Goal: Task Accomplishment & Management: Manage account settings

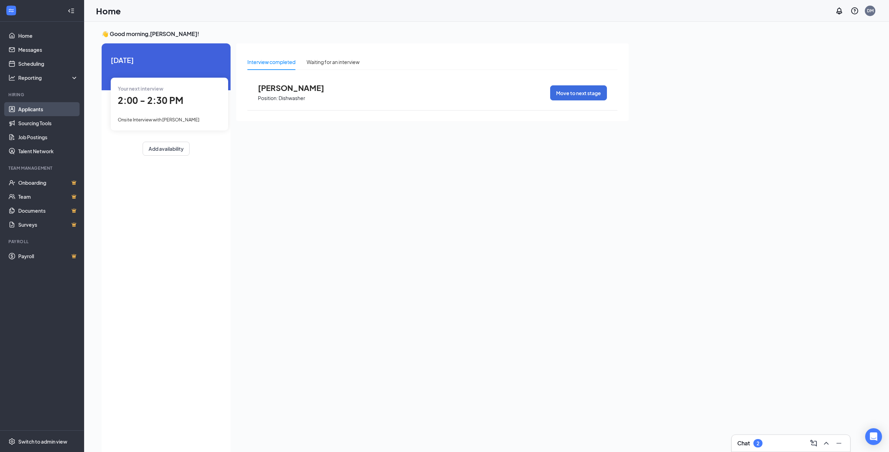
click at [44, 108] on link "Applicants" at bounding box center [48, 109] width 60 height 14
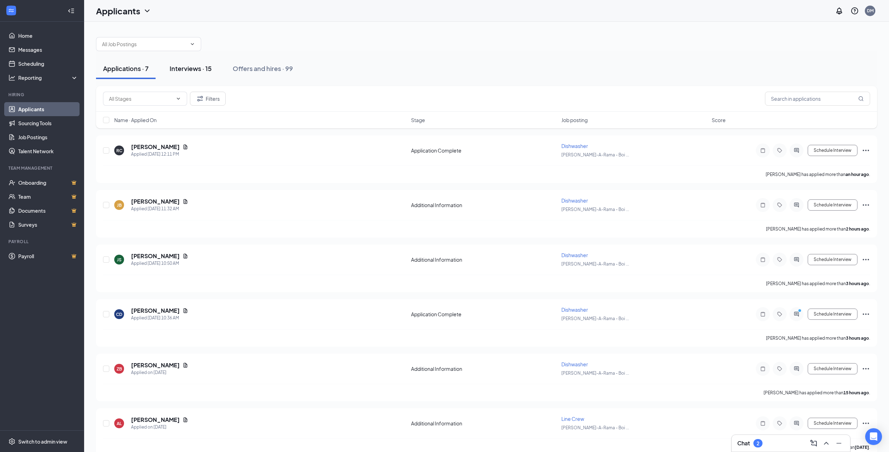
click at [205, 70] on div "Interviews · 15" at bounding box center [191, 68] width 42 height 9
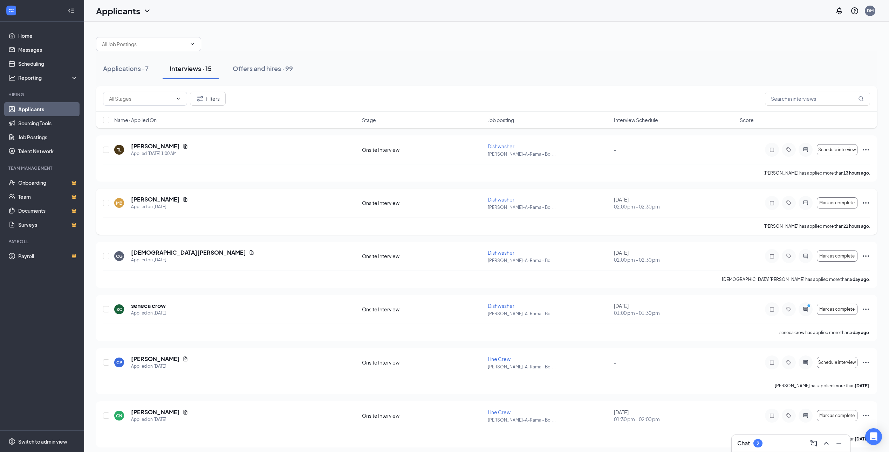
click at [867, 203] on icon "Ellipses" at bounding box center [865, 203] width 8 height 8
click at [832, 435] on li "Print applicant" at bounding box center [833, 430] width 71 height 15
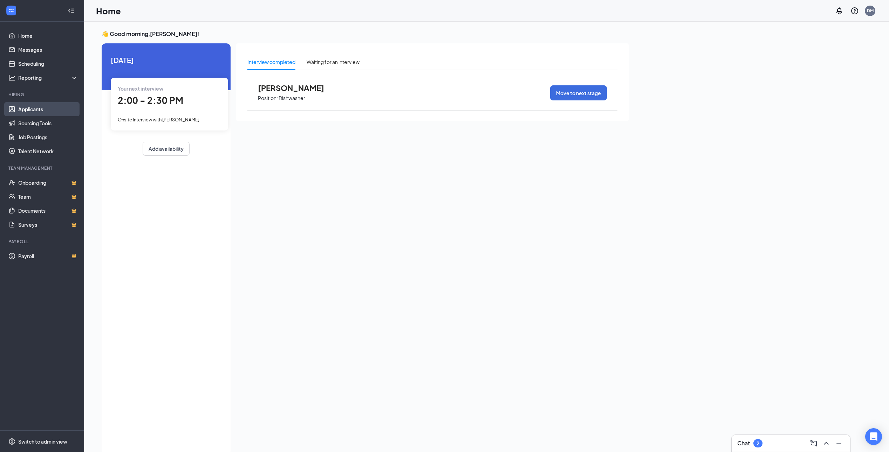
drag, startPoint x: 41, startPoint y: 105, endPoint x: 339, endPoint y: 54, distance: 302.1
click at [41, 105] on link "Applicants" at bounding box center [48, 109] width 60 height 14
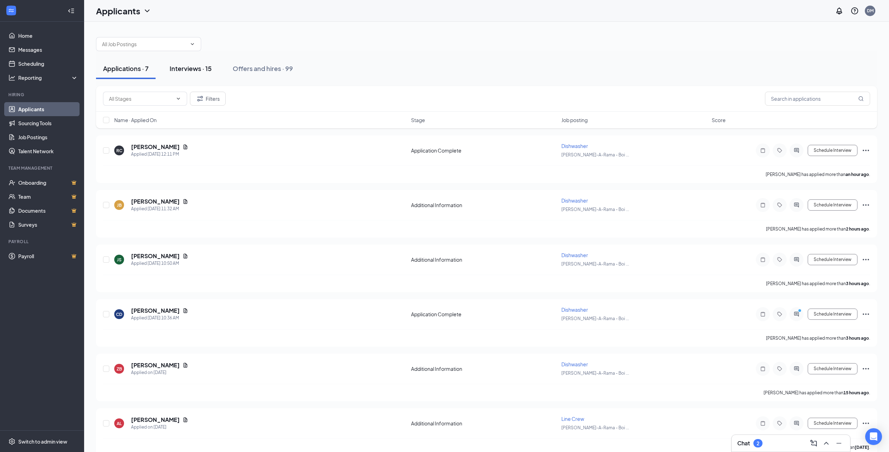
click at [200, 71] on div "Interviews · 15" at bounding box center [191, 68] width 42 height 9
